Goal: Check status: Check status

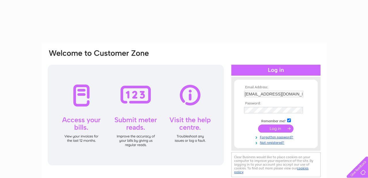
click at [270, 128] on input "submit" at bounding box center [275, 129] width 35 height 8
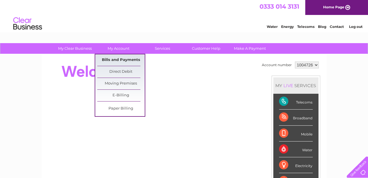
click at [120, 58] on link "Bills and Payments" at bounding box center [120, 60] width 47 height 12
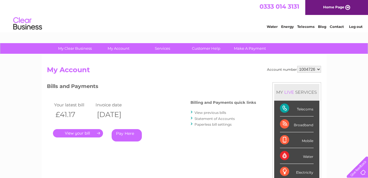
click at [89, 132] on link "." at bounding box center [78, 133] width 50 height 8
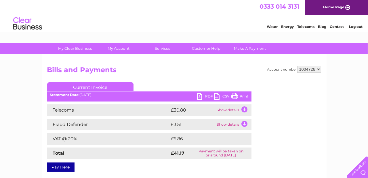
click at [243, 110] on td "Show details" at bounding box center [234, 110] width 36 height 12
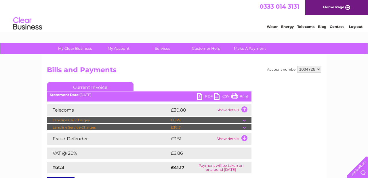
click at [245, 127] on td at bounding box center [247, 127] width 9 height 7
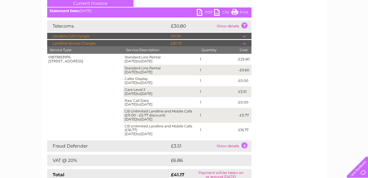
scroll to position [62, 0]
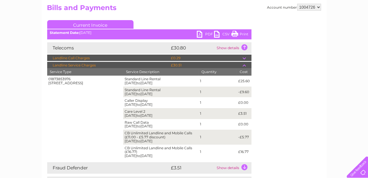
click at [244, 58] on td at bounding box center [247, 58] width 9 height 7
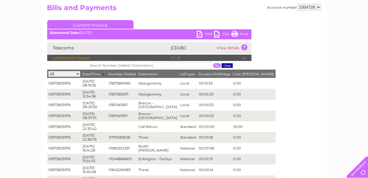
click at [244, 60] on td at bounding box center [247, 58] width 9 height 7
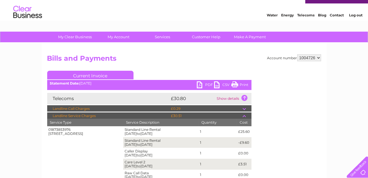
scroll to position [0, 0]
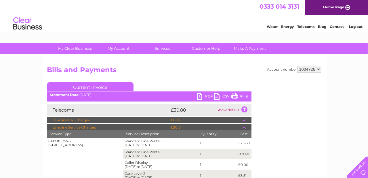
click at [353, 26] on link "Log out" at bounding box center [356, 26] width 14 height 4
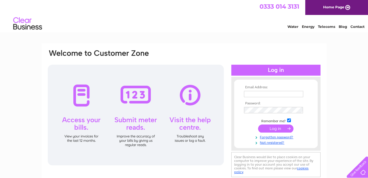
type input "[EMAIL_ADDRESS][DOMAIN_NAME]"
click at [353, 26] on link "Contact" at bounding box center [357, 26] width 14 height 4
